Goal: Transaction & Acquisition: Purchase product/service

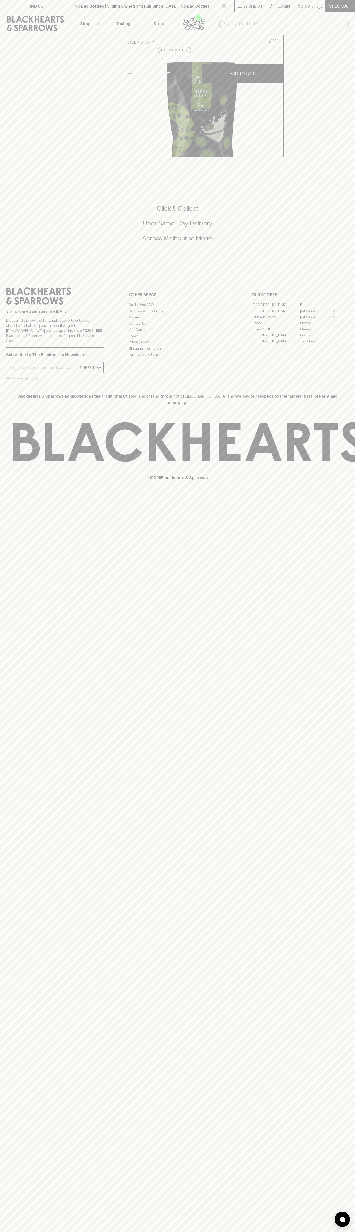
click at [340, 1] on link "Checkout" at bounding box center [340, 6] width 30 height 12
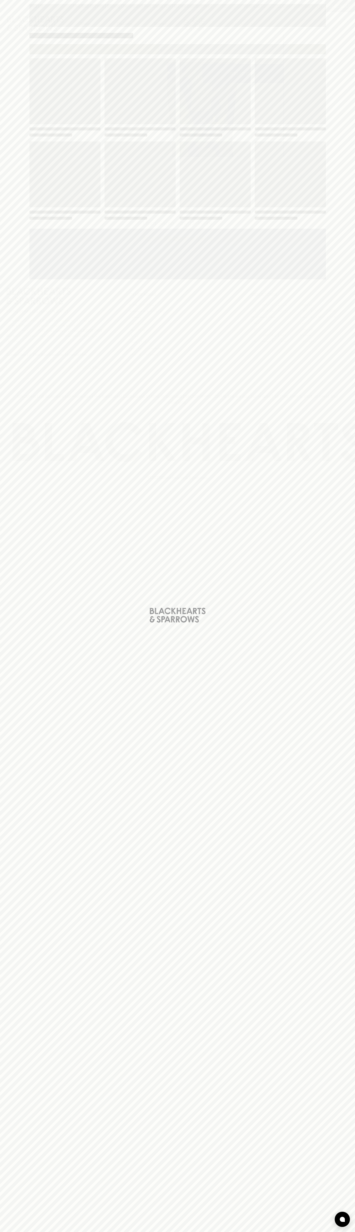
click at [335, 262] on div "Loading" at bounding box center [177, 616] width 355 height 1232
click at [270, 1231] on html "FIND US | No Bad Bottles | Sibling Owned and Run Since [DATE] | No Bad Bottles …" at bounding box center [177, 616] width 355 height 1232
click at [18, 785] on div "Loading" at bounding box center [177, 616] width 355 height 1232
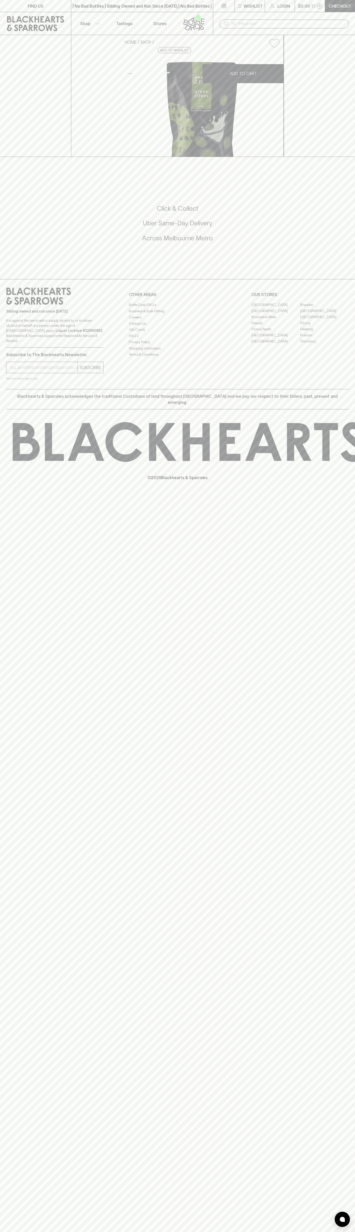
click at [275, 314] on link "[GEOGRAPHIC_DATA]" at bounding box center [275, 311] width 49 height 6
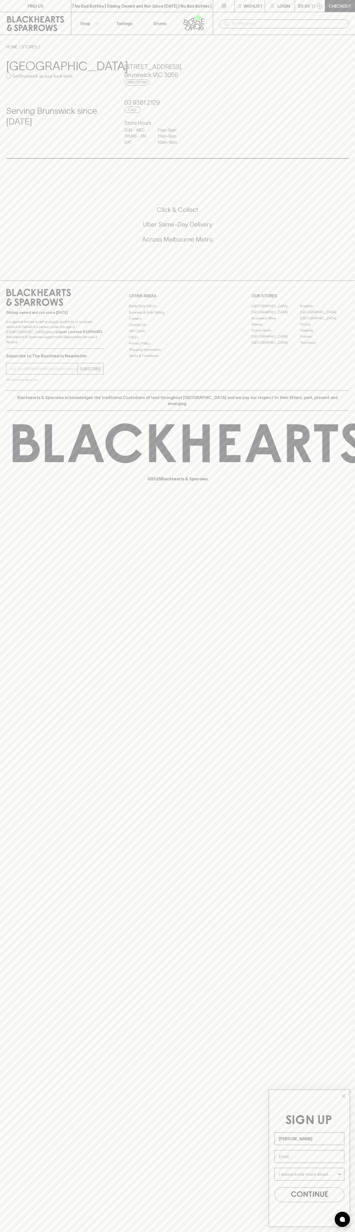
type input "John Smith"
